Goal: Transaction & Acquisition: Purchase product/service

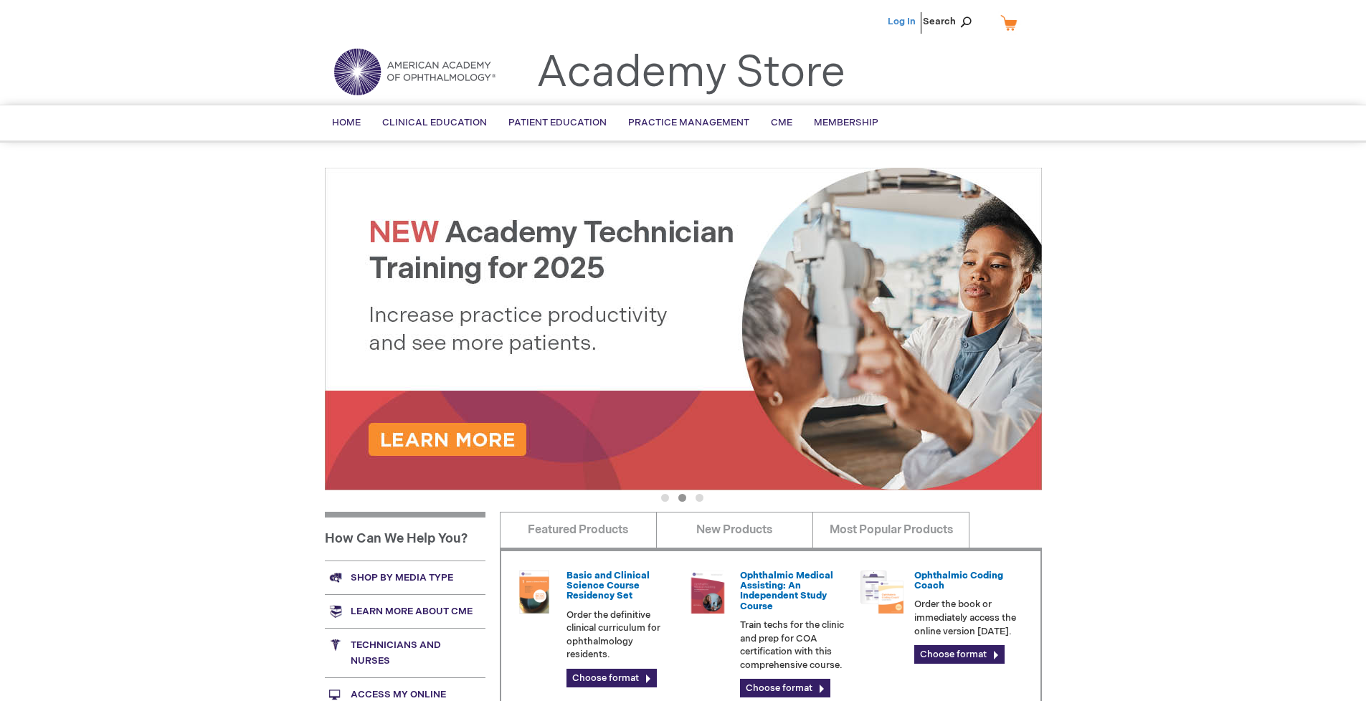
click at [903, 22] on link "Log In" at bounding box center [902, 21] width 28 height 11
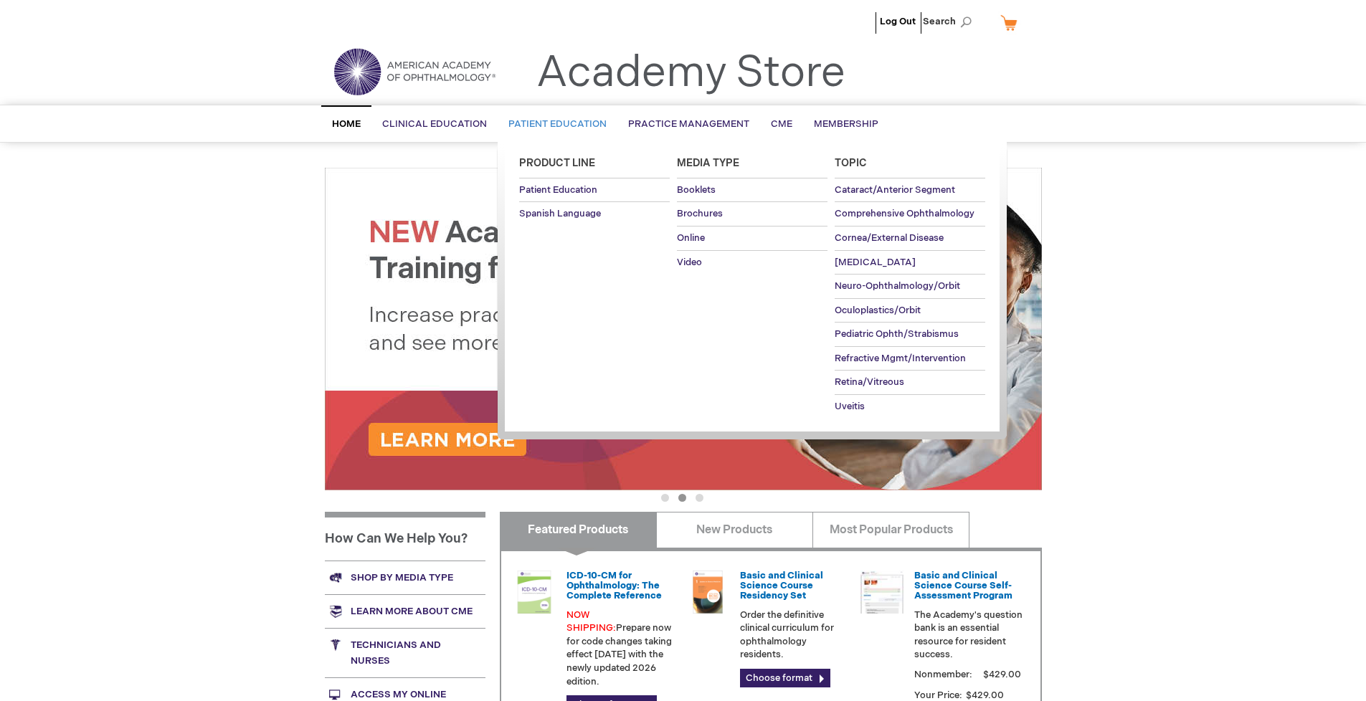
click at [554, 124] on span "Patient Education" at bounding box center [557, 123] width 98 height 11
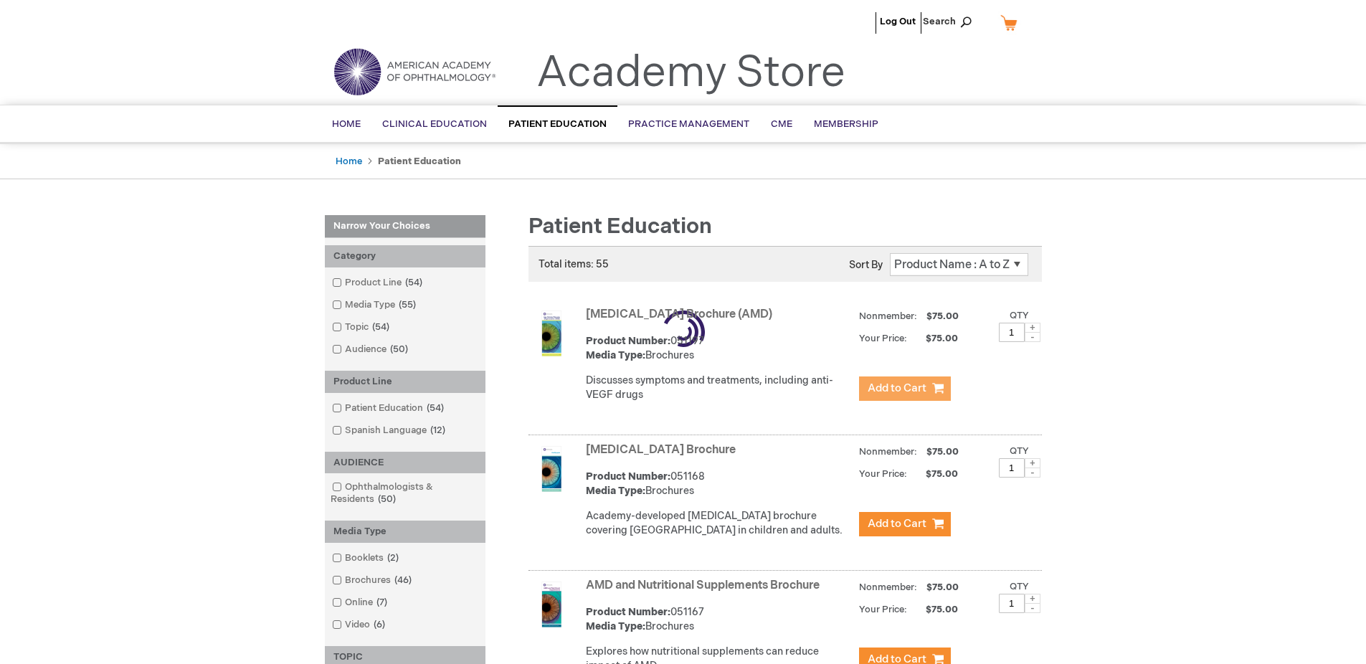
click at [904, 389] on span "Add to Cart" at bounding box center [897, 389] width 59 height 14
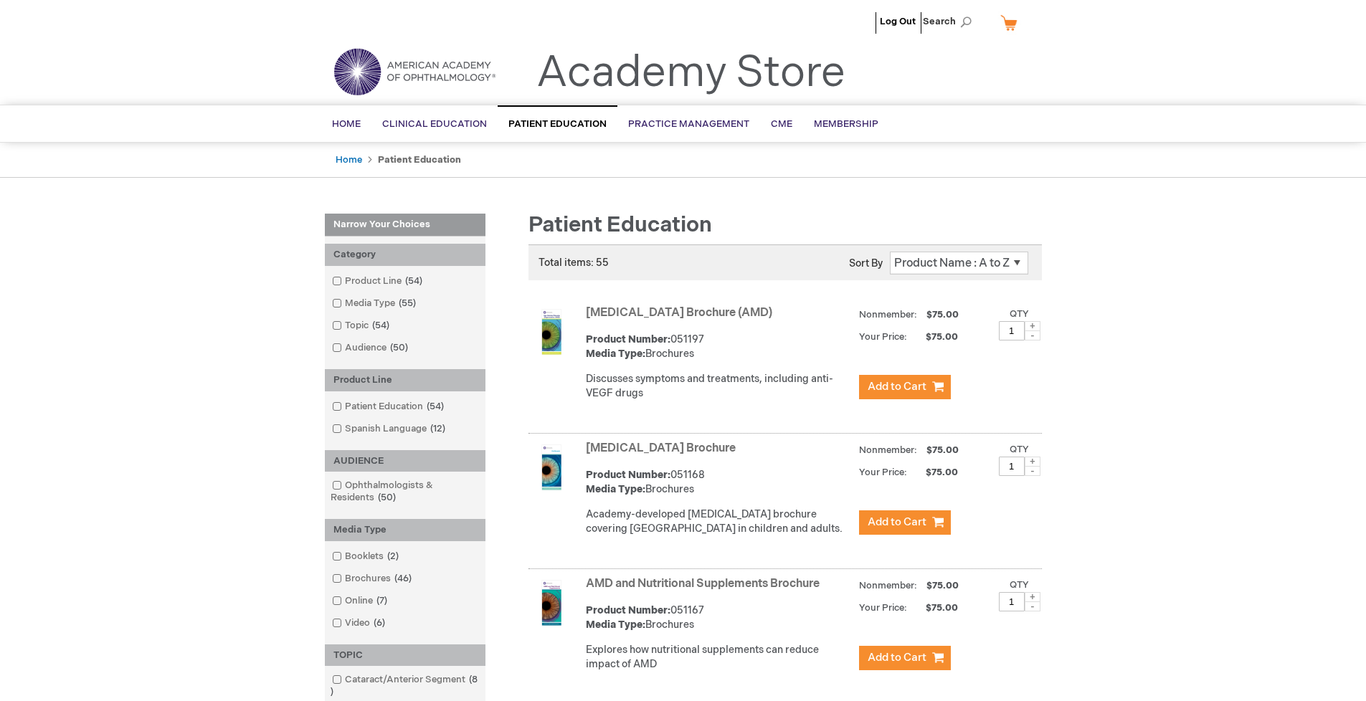
click at [706, 591] on link "AMD and Nutritional Supplements Brochure" at bounding box center [703, 584] width 234 height 14
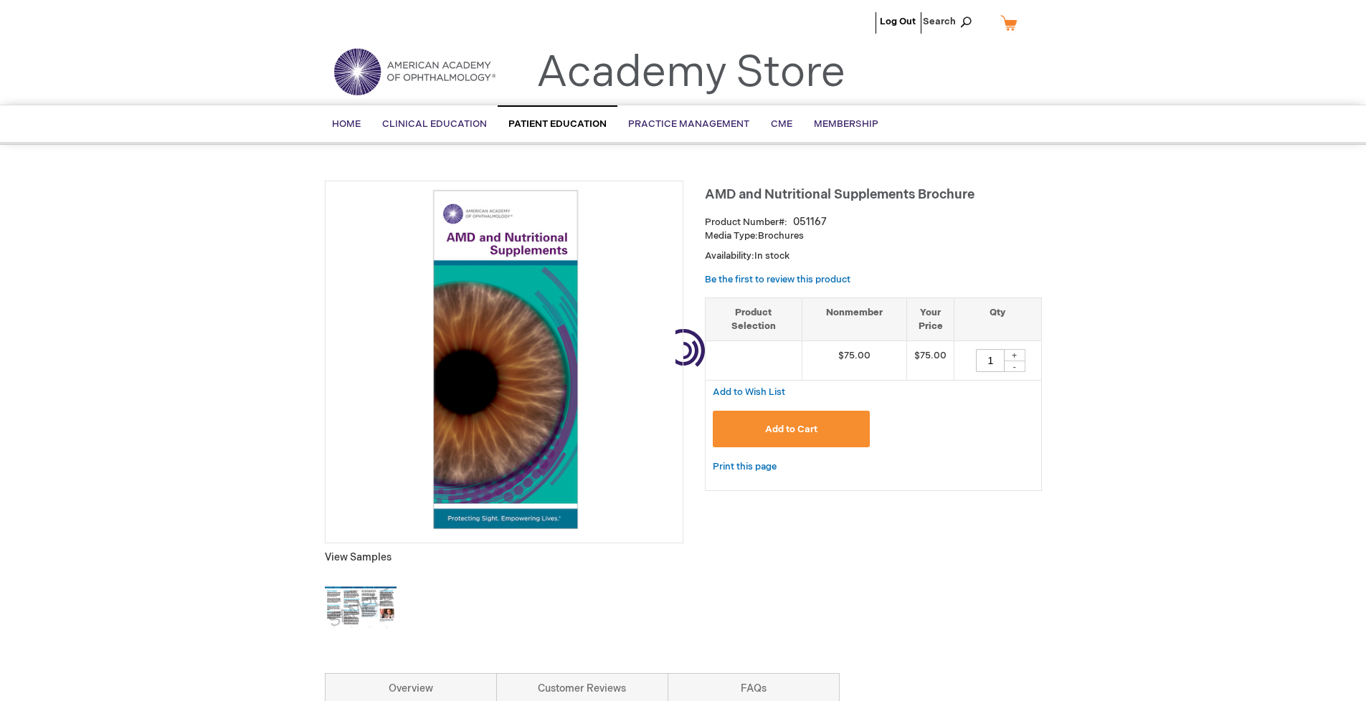
click at [1014, 22] on link "My Cart" at bounding box center [1015, 22] width 34 height 25
